Goal: Navigation & Orientation: Find specific page/section

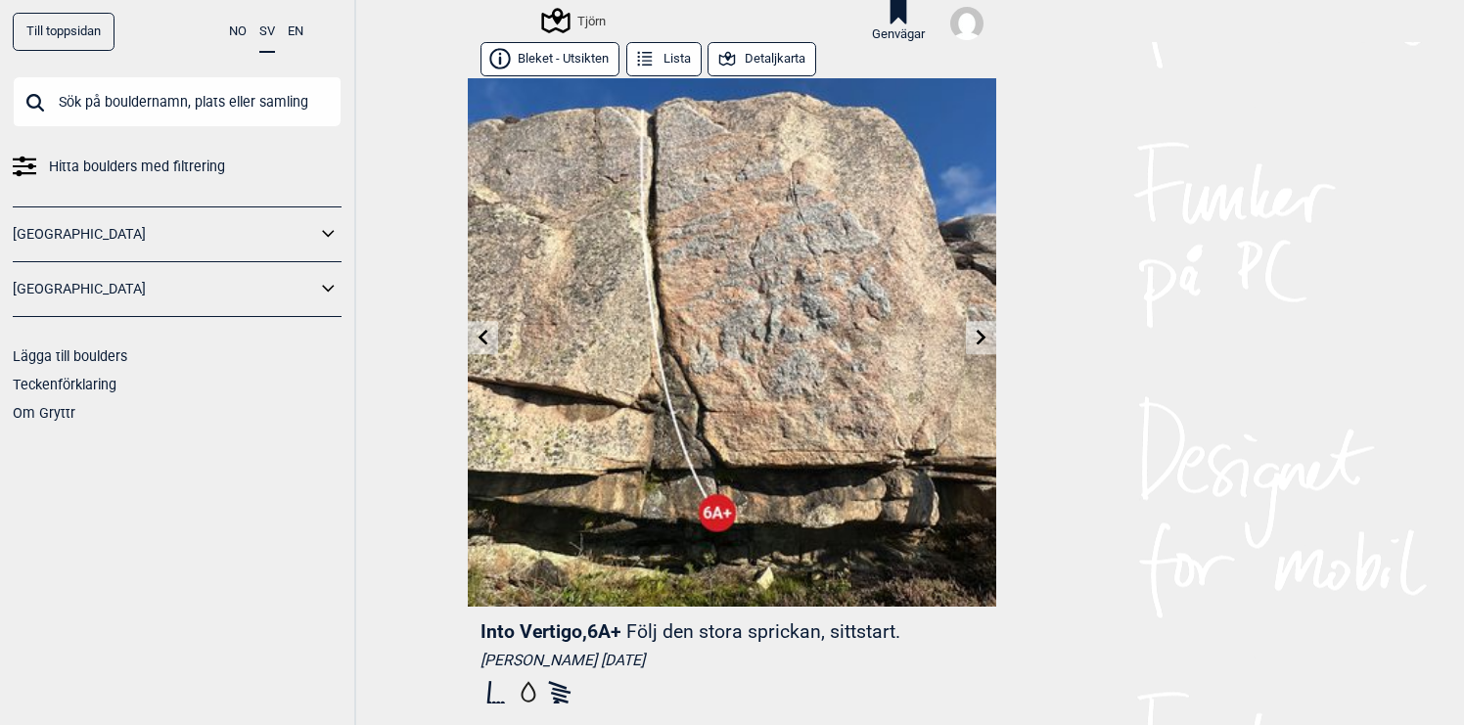
click at [492, 344] on link at bounding box center [483, 338] width 30 height 32
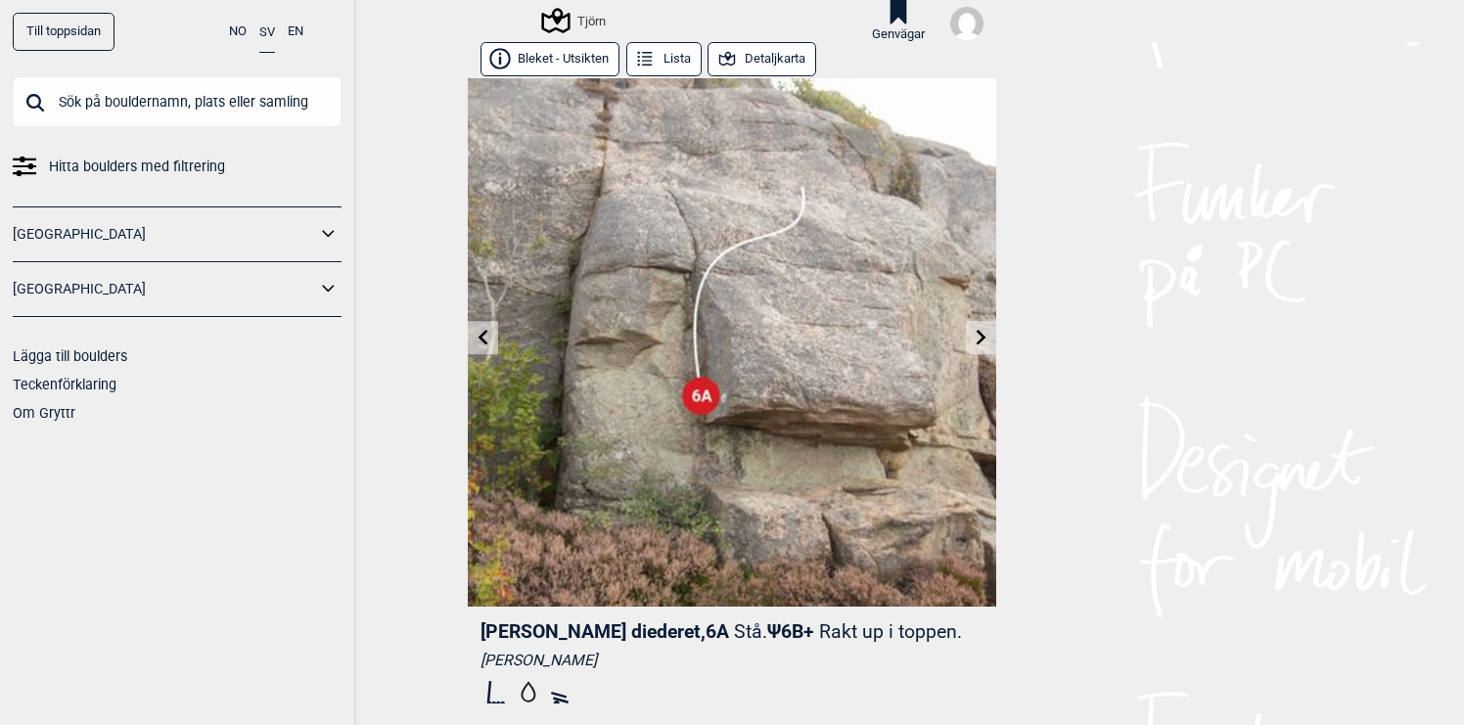
click at [985, 341] on icon at bounding box center [981, 338] width 16 height 16
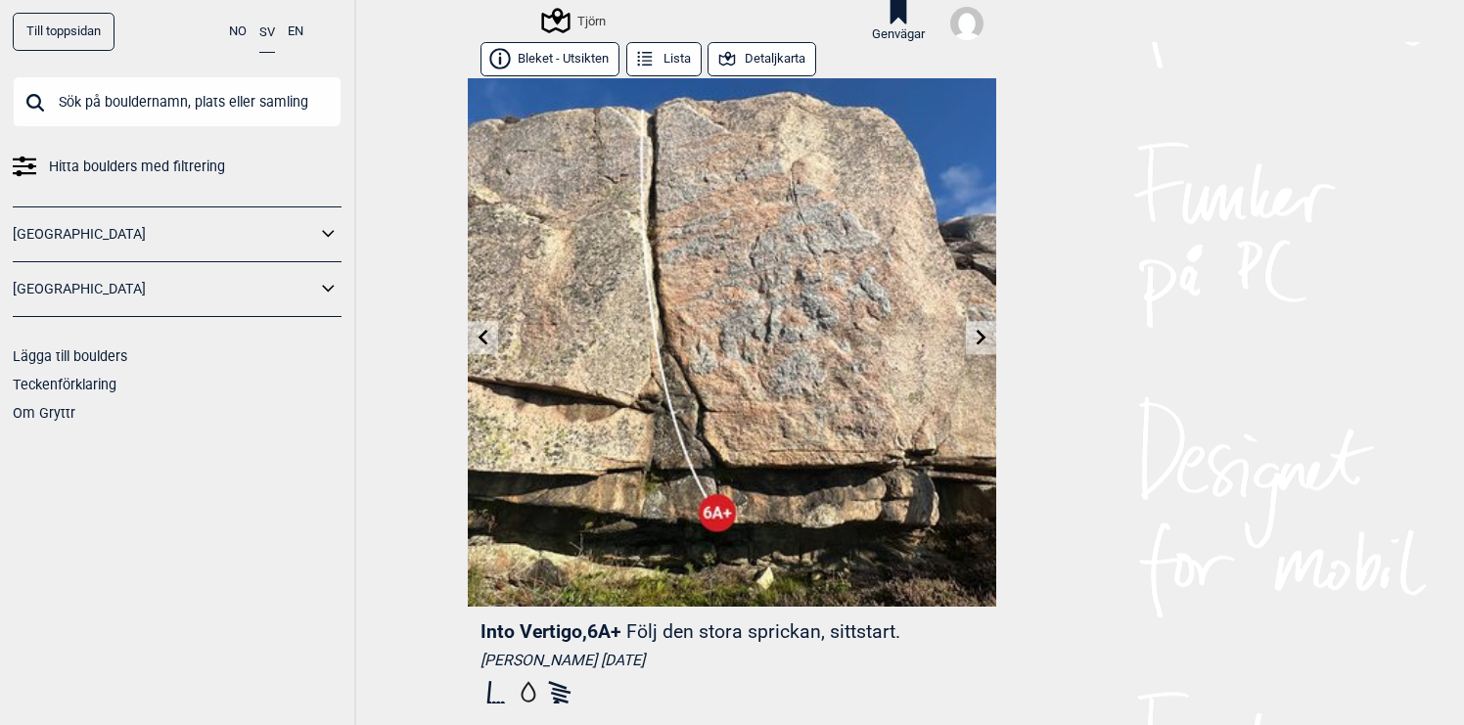
click at [985, 341] on icon at bounding box center [981, 338] width 16 height 16
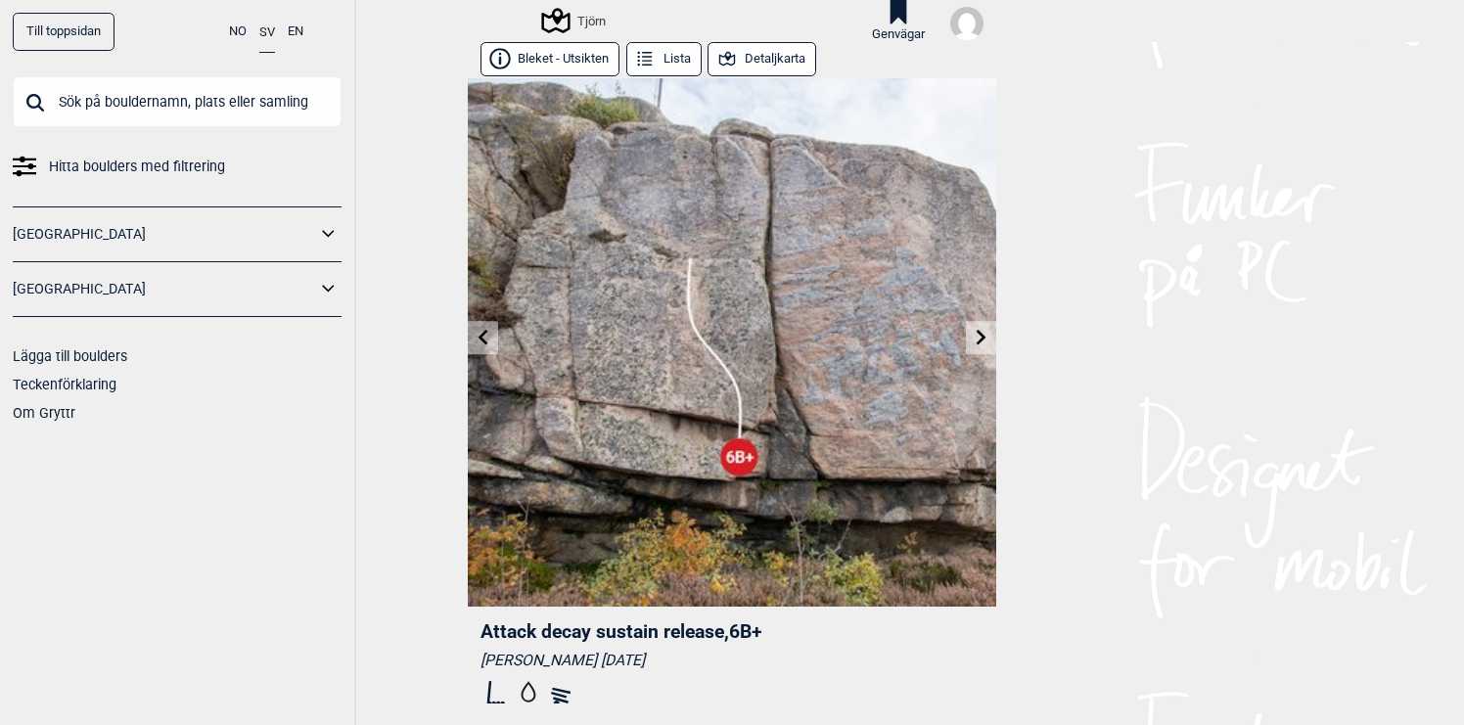
click at [985, 341] on icon at bounding box center [981, 338] width 16 height 16
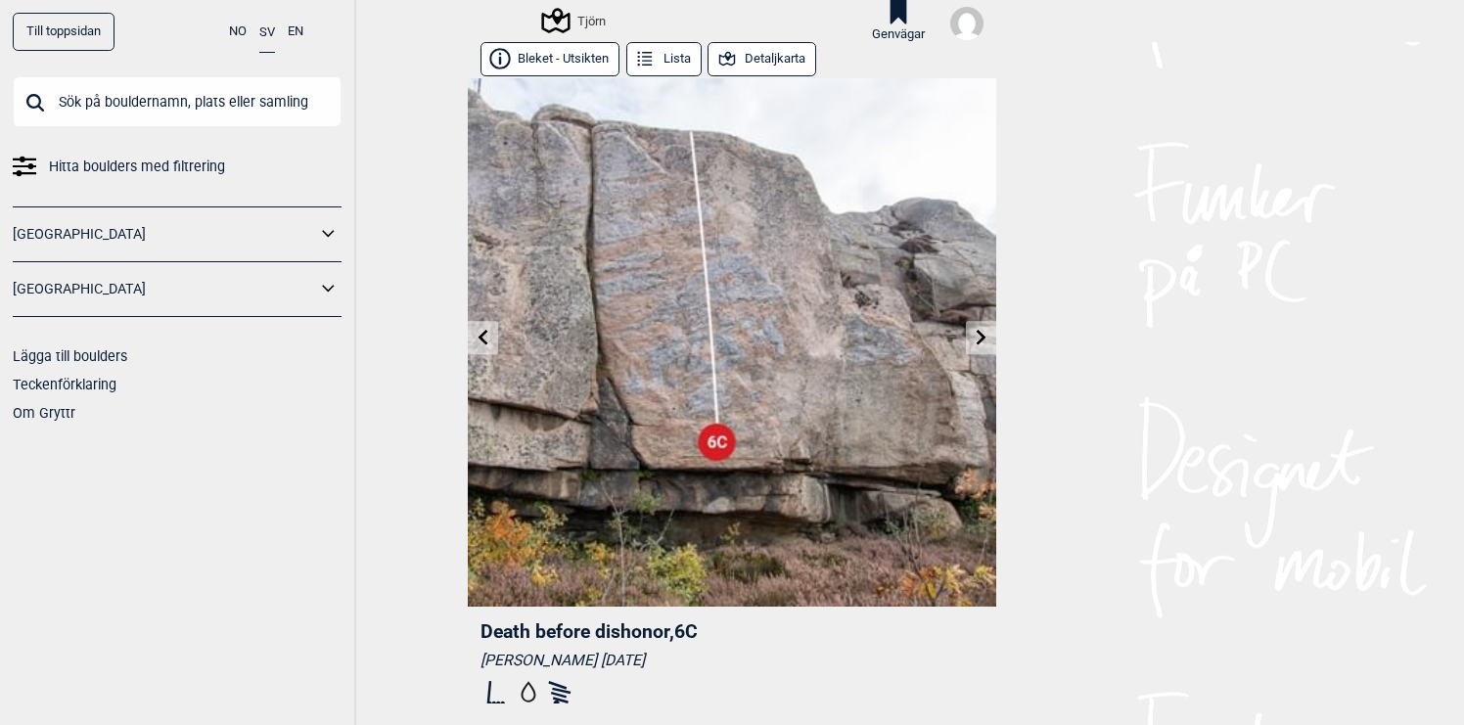
click at [482, 341] on icon at bounding box center [483, 338] width 10 height 16
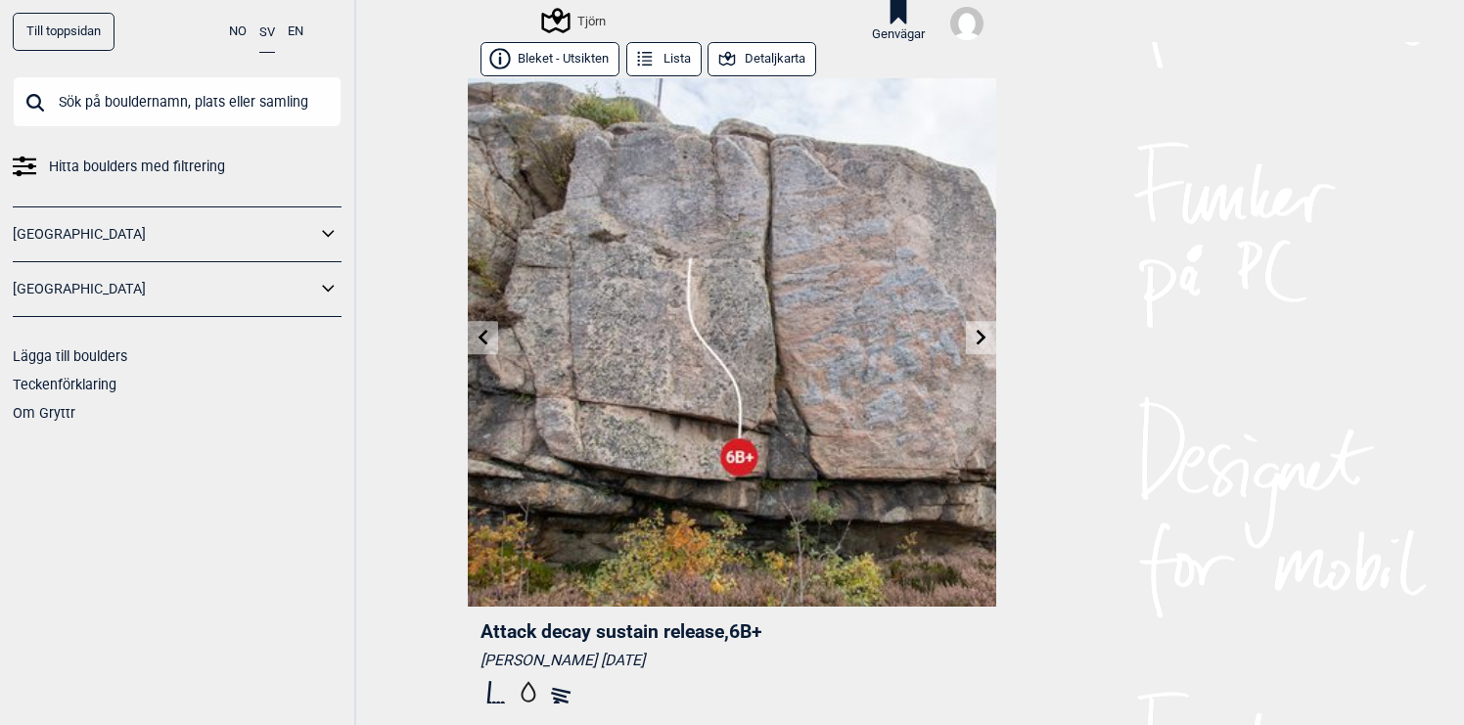
click at [482, 341] on icon at bounding box center [483, 338] width 10 height 16
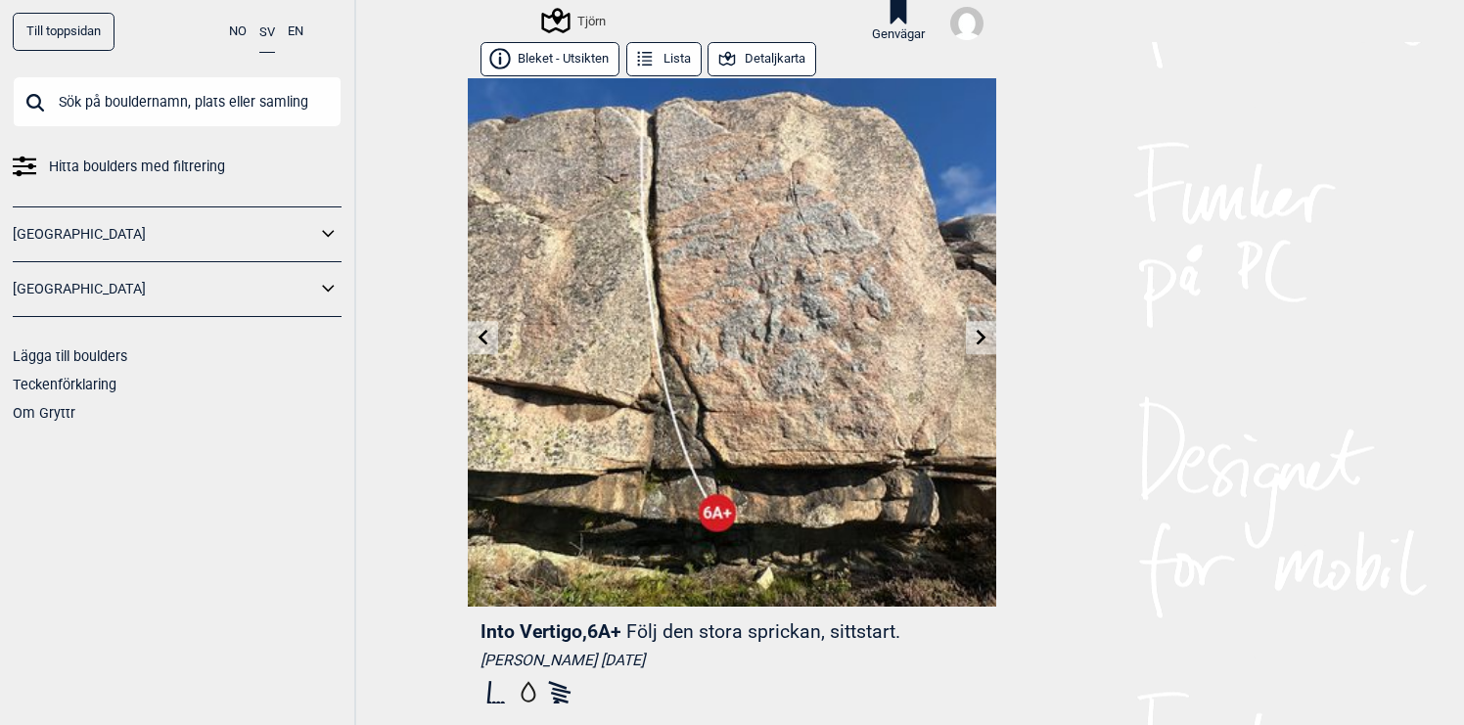
click at [479, 338] on icon at bounding box center [483, 338] width 10 height 16
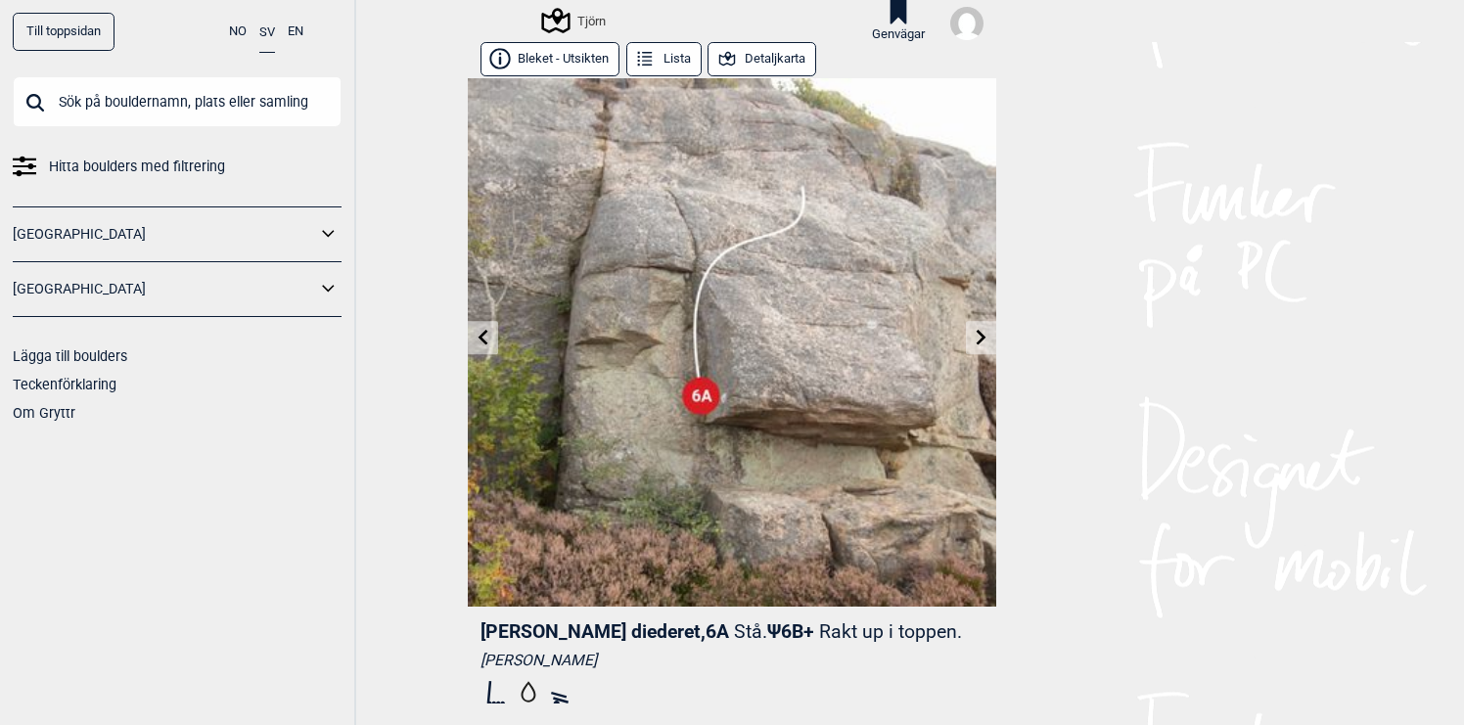
click at [978, 337] on icon at bounding box center [981, 338] width 16 height 16
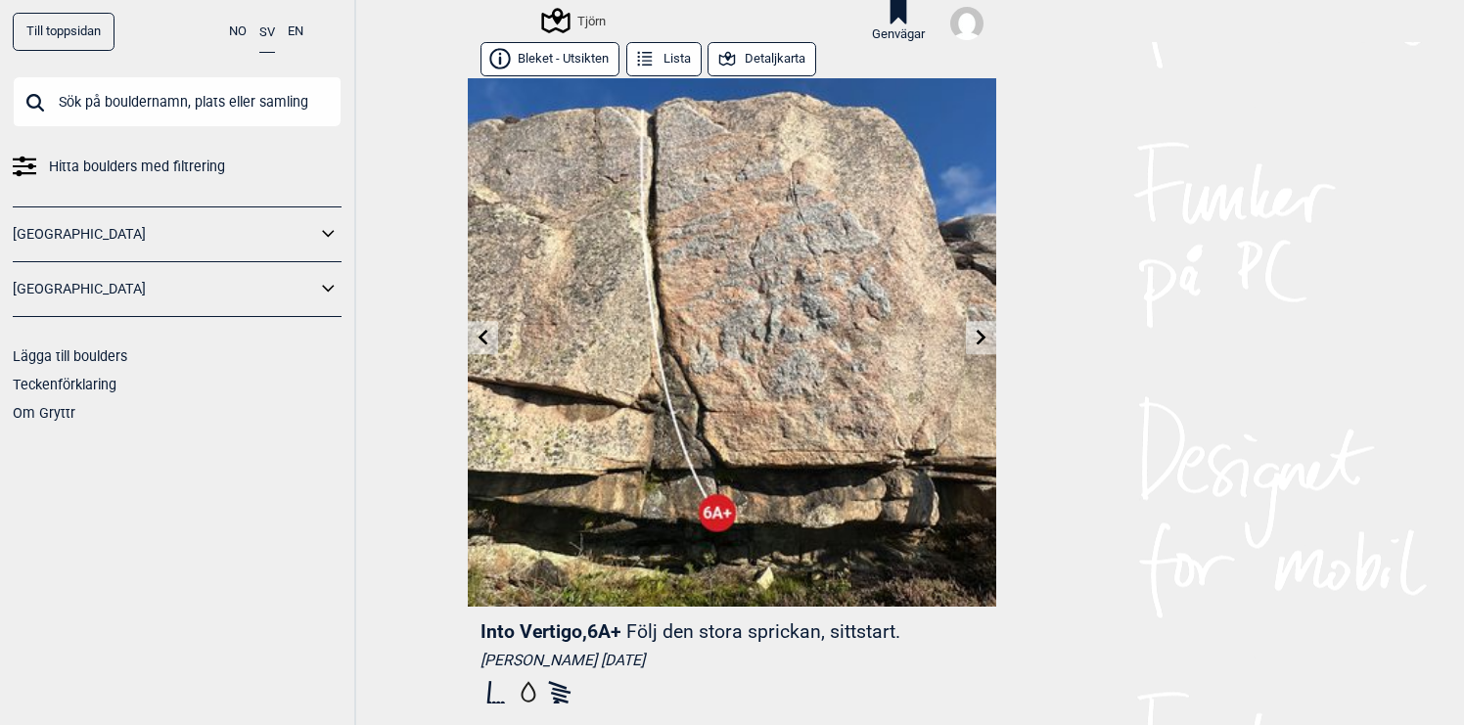
click at [978, 337] on icon at bounding box center [981, 338] width 16 height 16
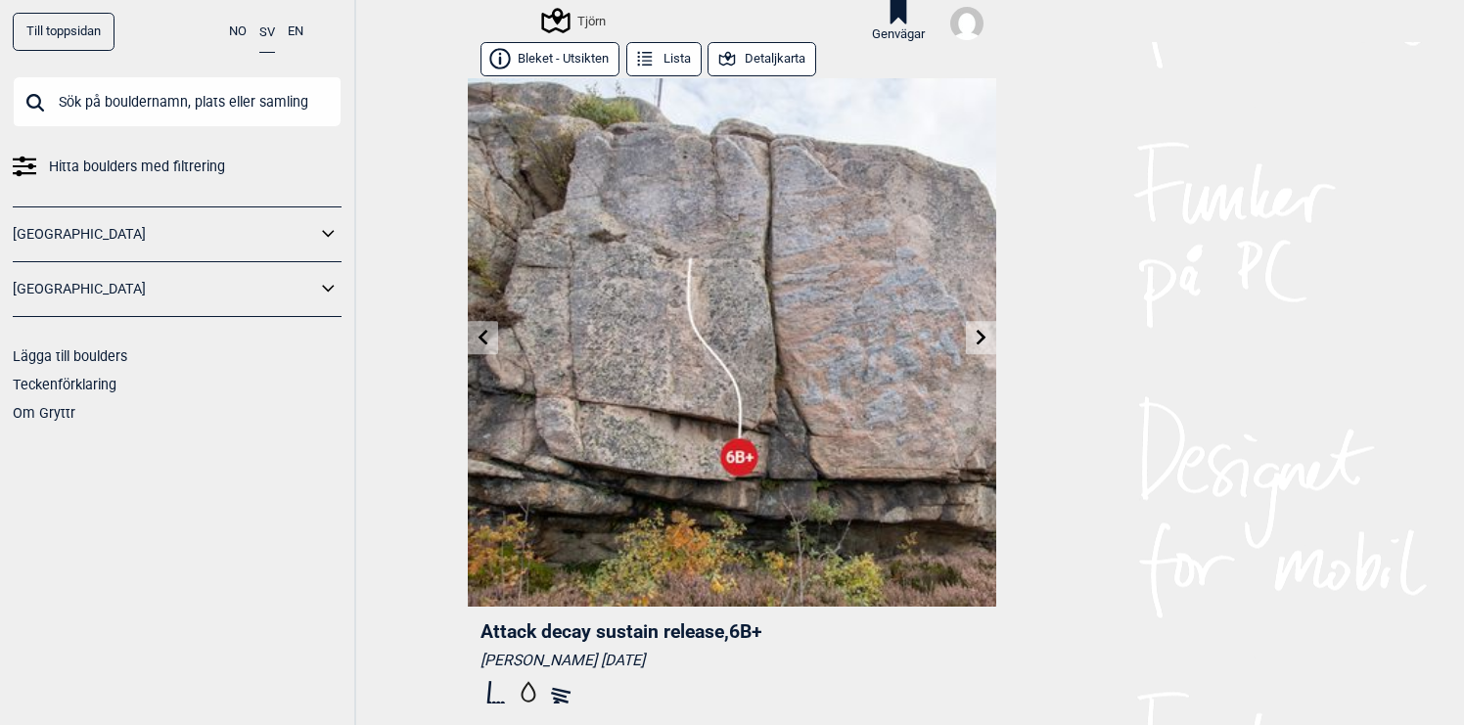
click at [978, 337] on icon at bounding box center [981, 338] width 16 height 16
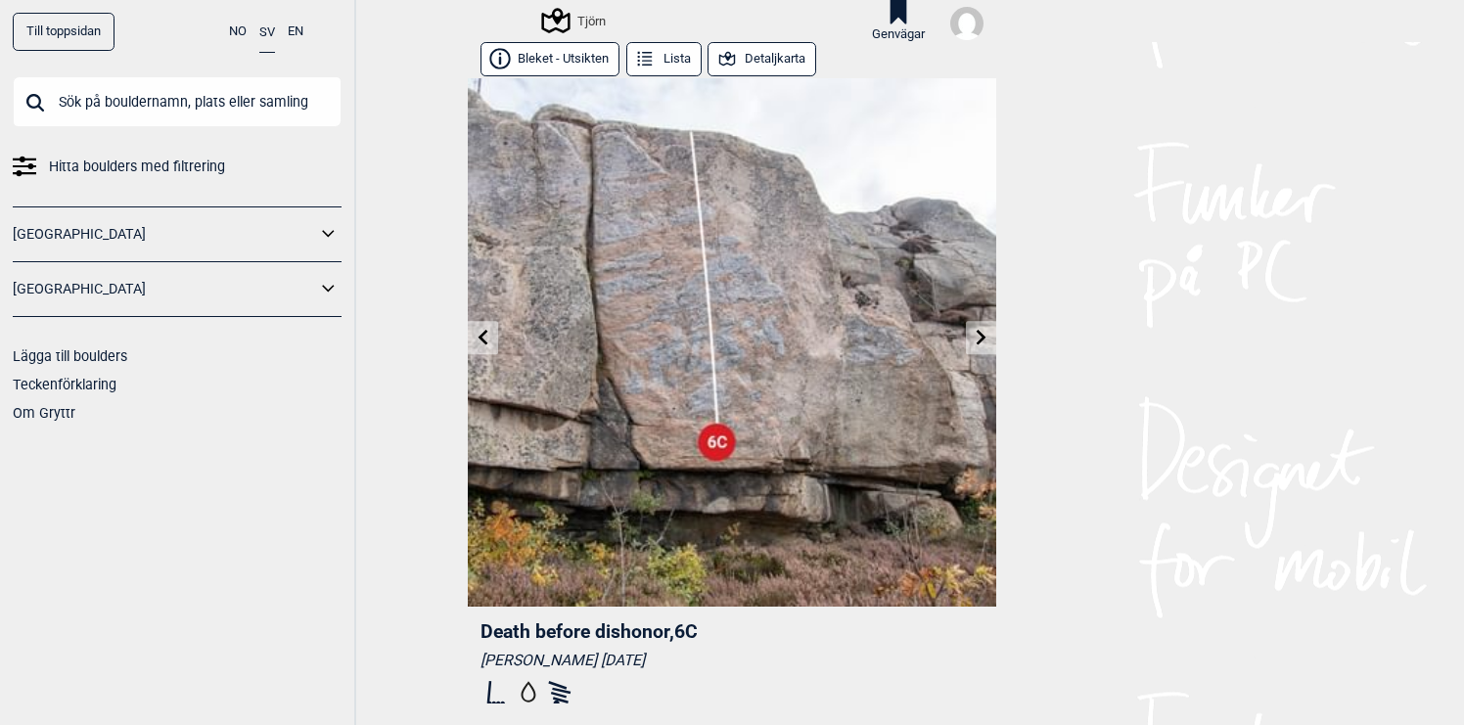
click at [978, 337] on icon at bounding box center [981, 338] width 16 height 16
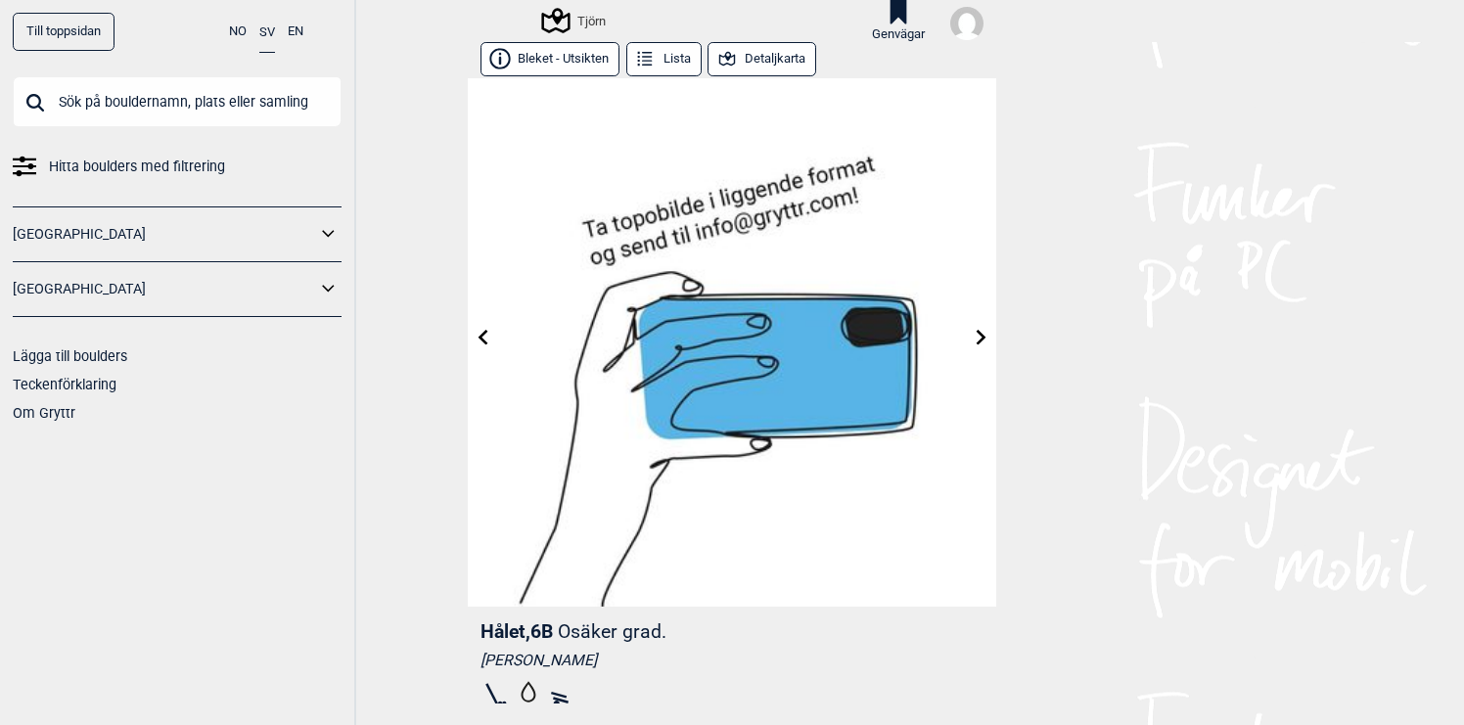
click at [488, 341] on icon at bounding box center [483, 338] width 16 height 16
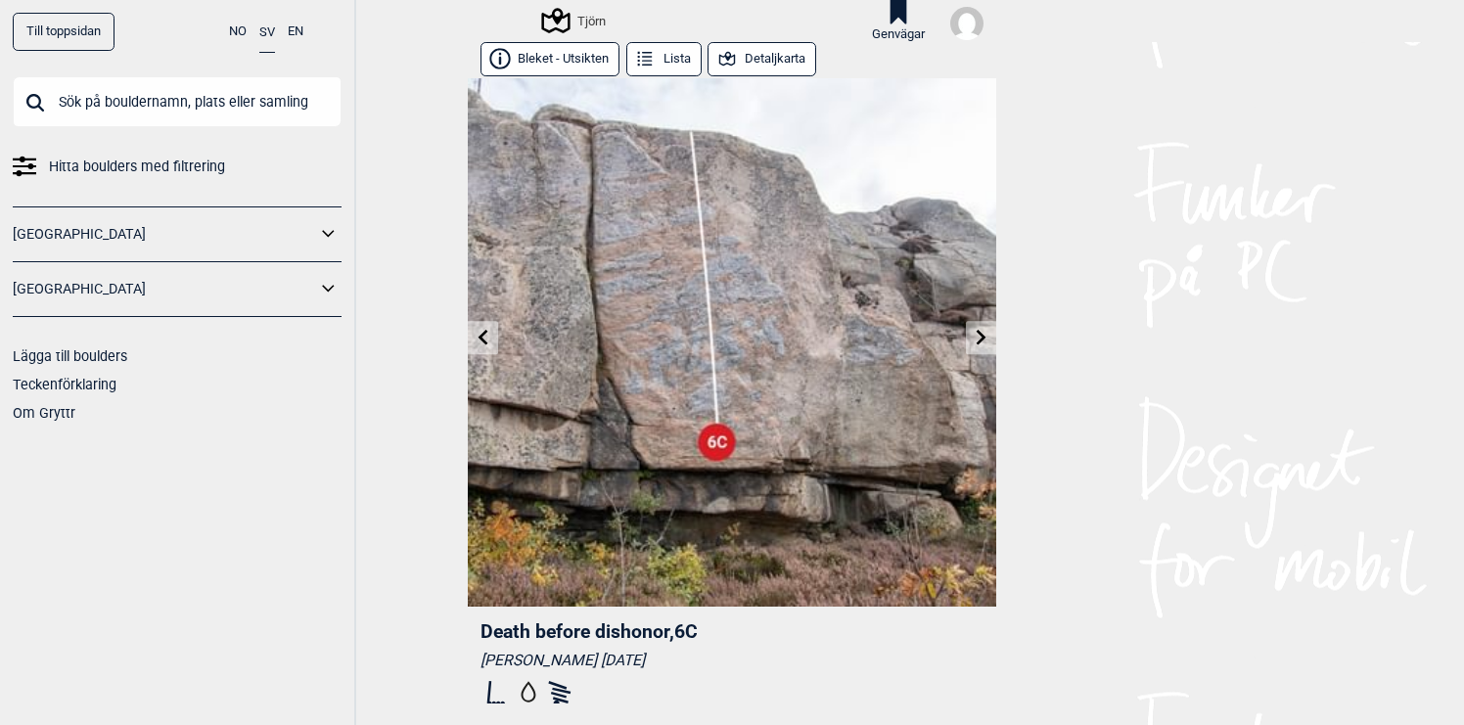
click at [488, 341] on icon at bounding box center [483, 338] width 16 height 16
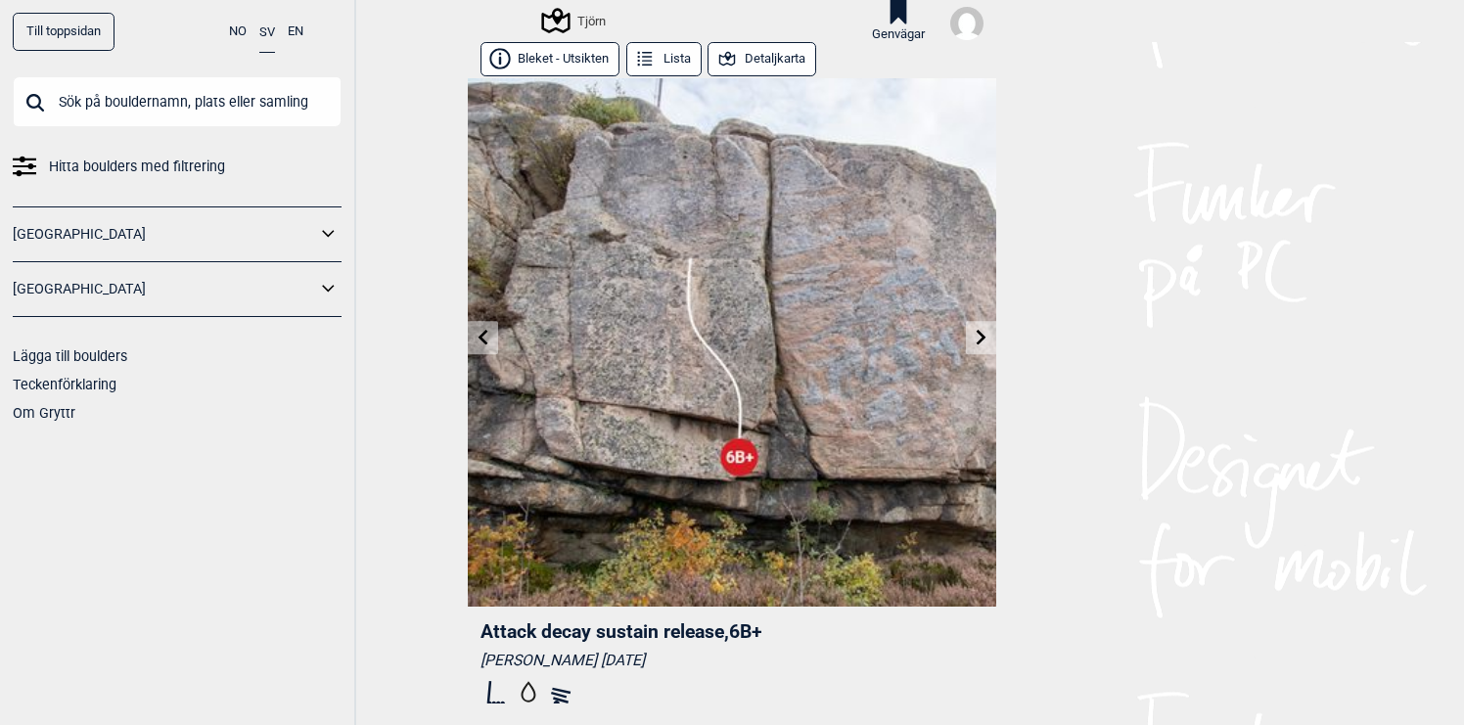
click at [488, 341] on icon at bounding box center [483, 338] width 16 height 16
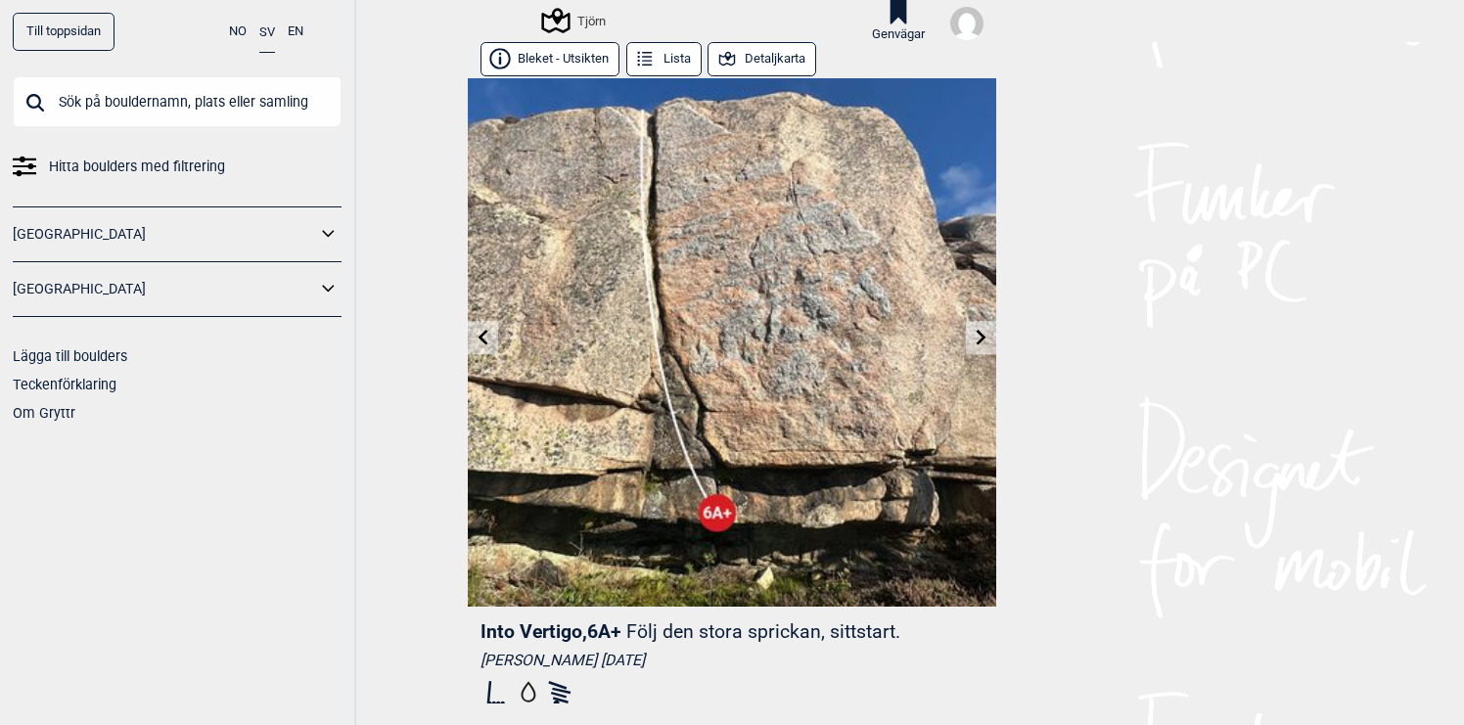
click at [488, 341] on icon at bounding box center [483, 338] width 16 height 16
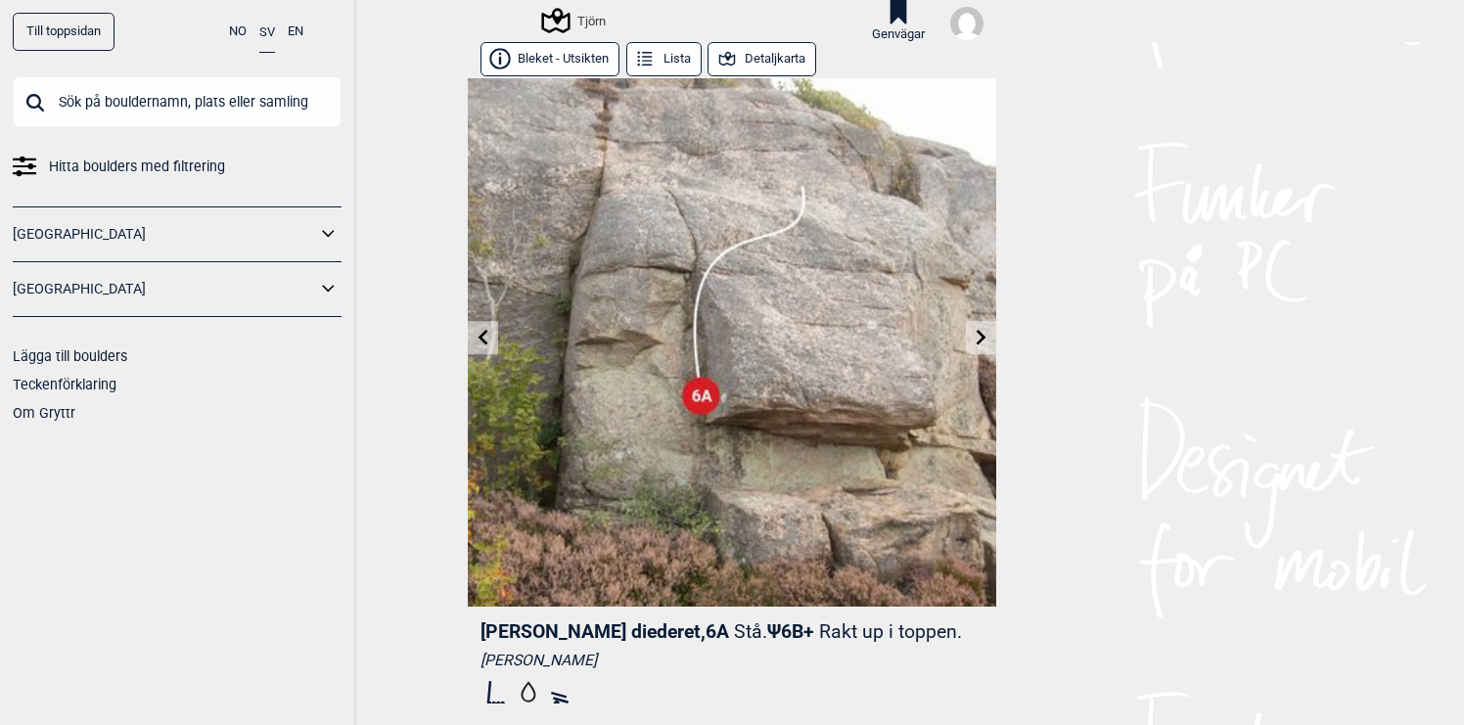
click at [488, 341] on icon at bounding box center [483, 338] width 16 height 16
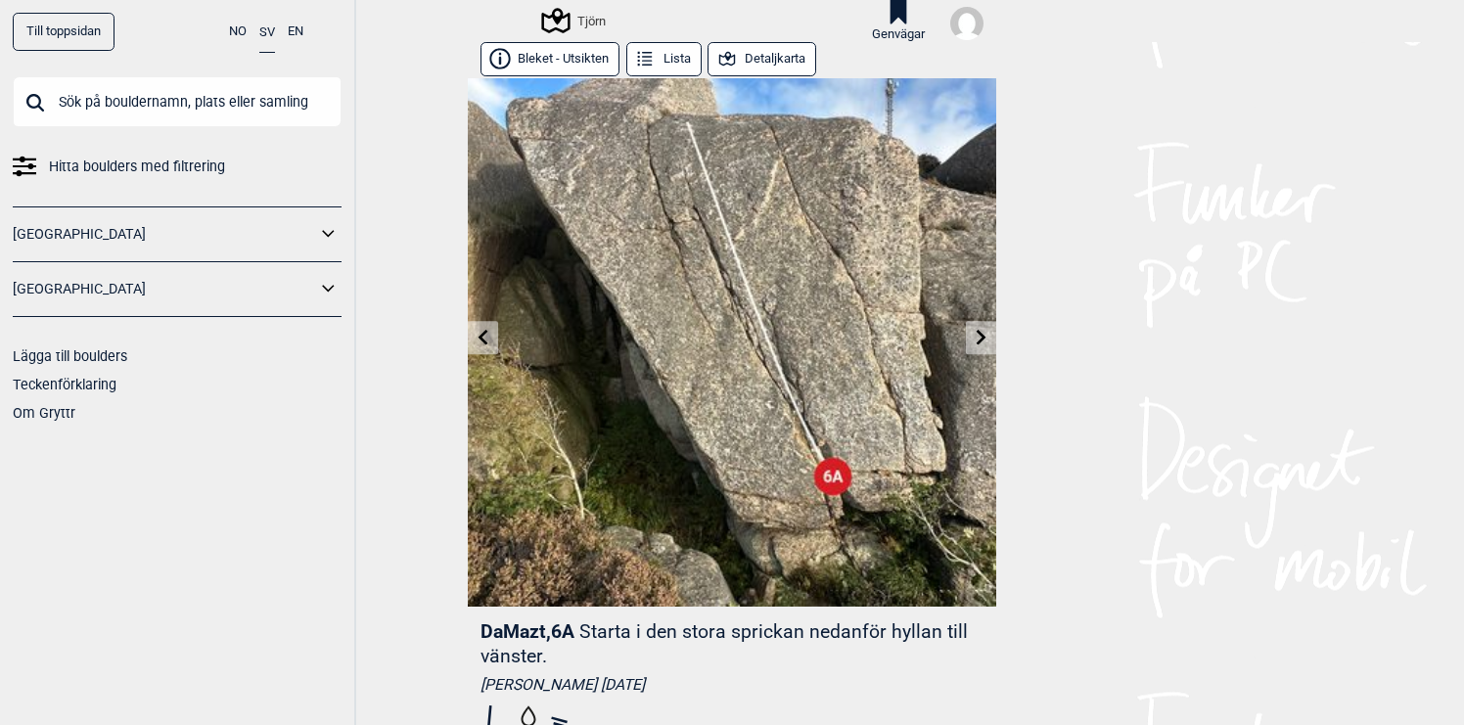
click at [488, 341] on icon at bounding box center [483, 338] width 16 height 16
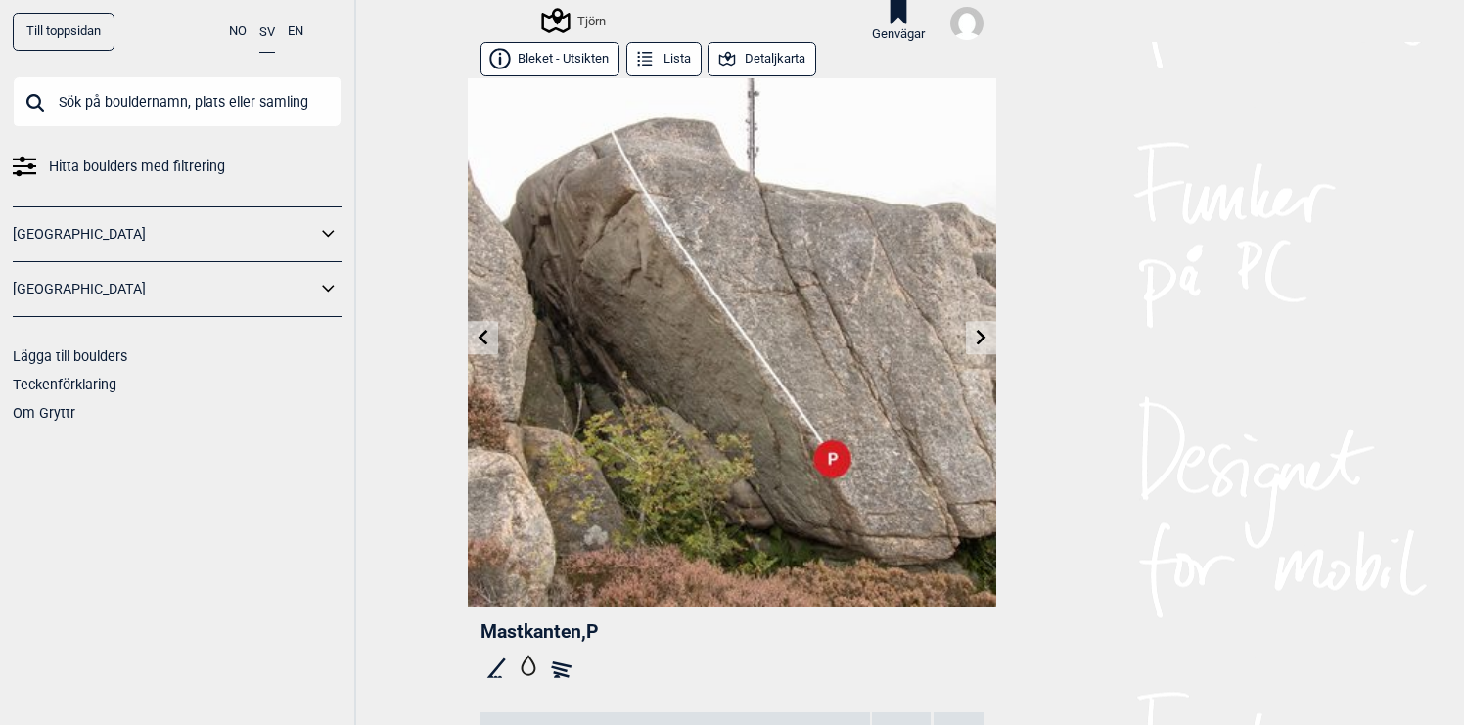
click at [982, 341] on icon at bounding box center [981, 338] width 16 height 16
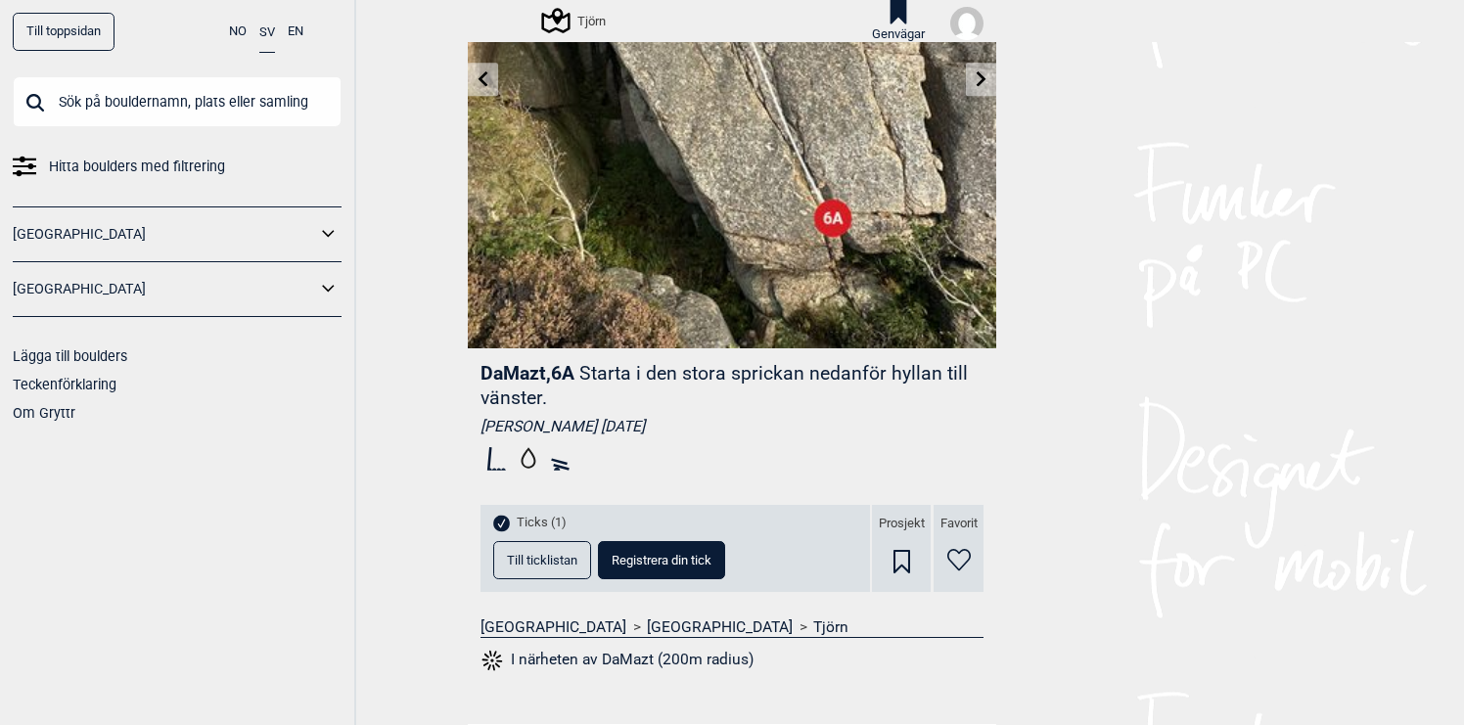
scroll to position [264, 0]
